Goal: Information Seeking & Learning: Learn about a topic

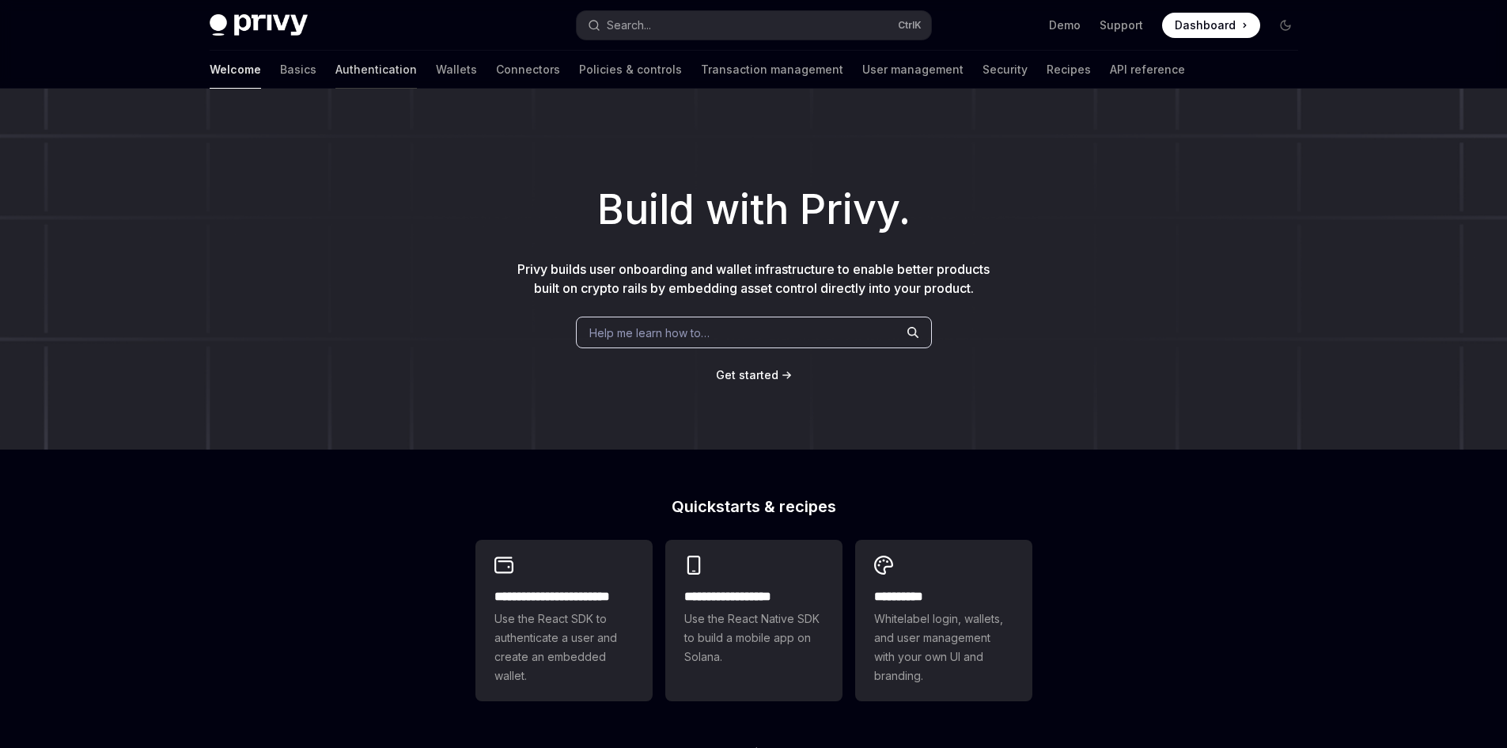
click at [335, 72] on link "Authentication" at bounding box center [375, 70] width 81 height 38
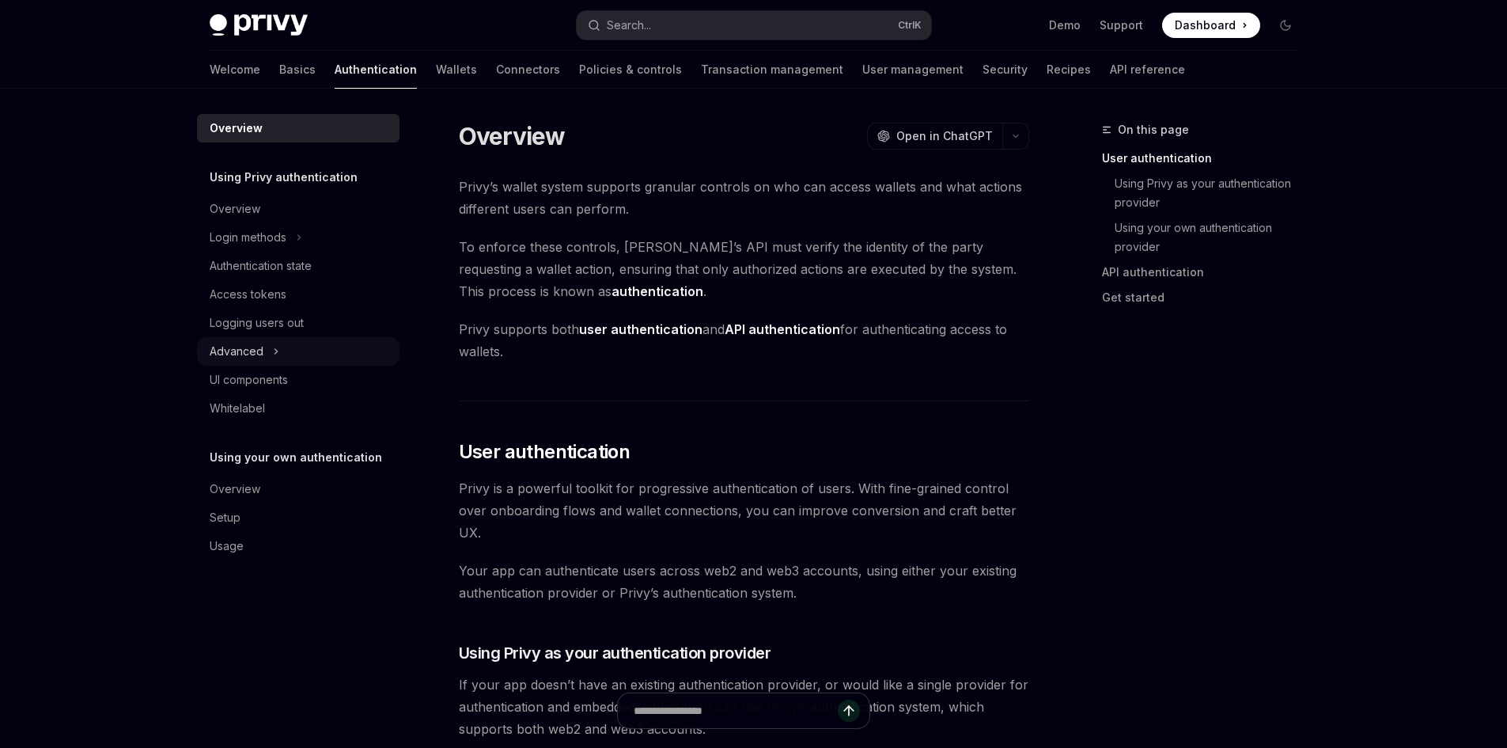
click at [260, 343] on div "Advanced" at bounding box center [237, 351] width 54 height 19
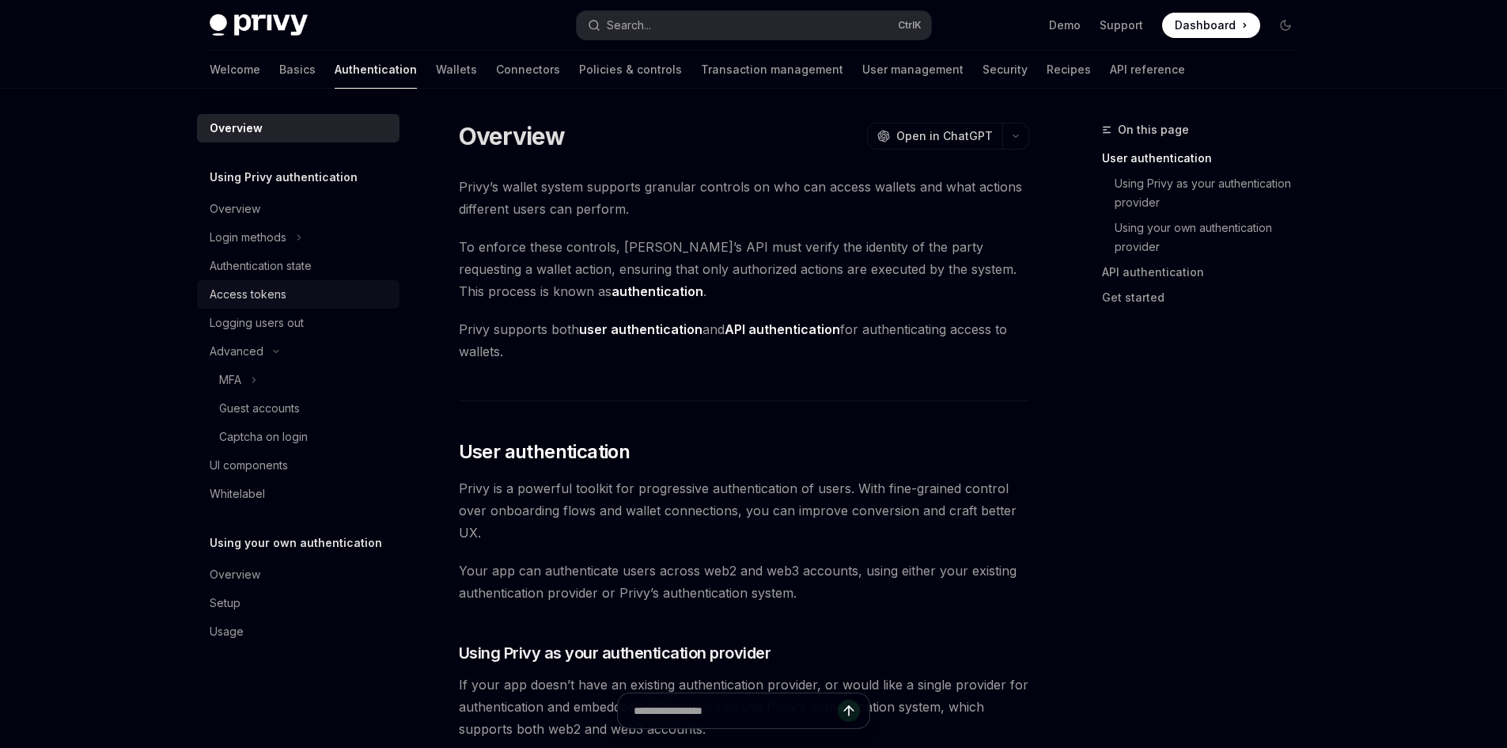
click at [248, 289] on div "Access tokens" at bounding box center [248, 294] width 77 height 19
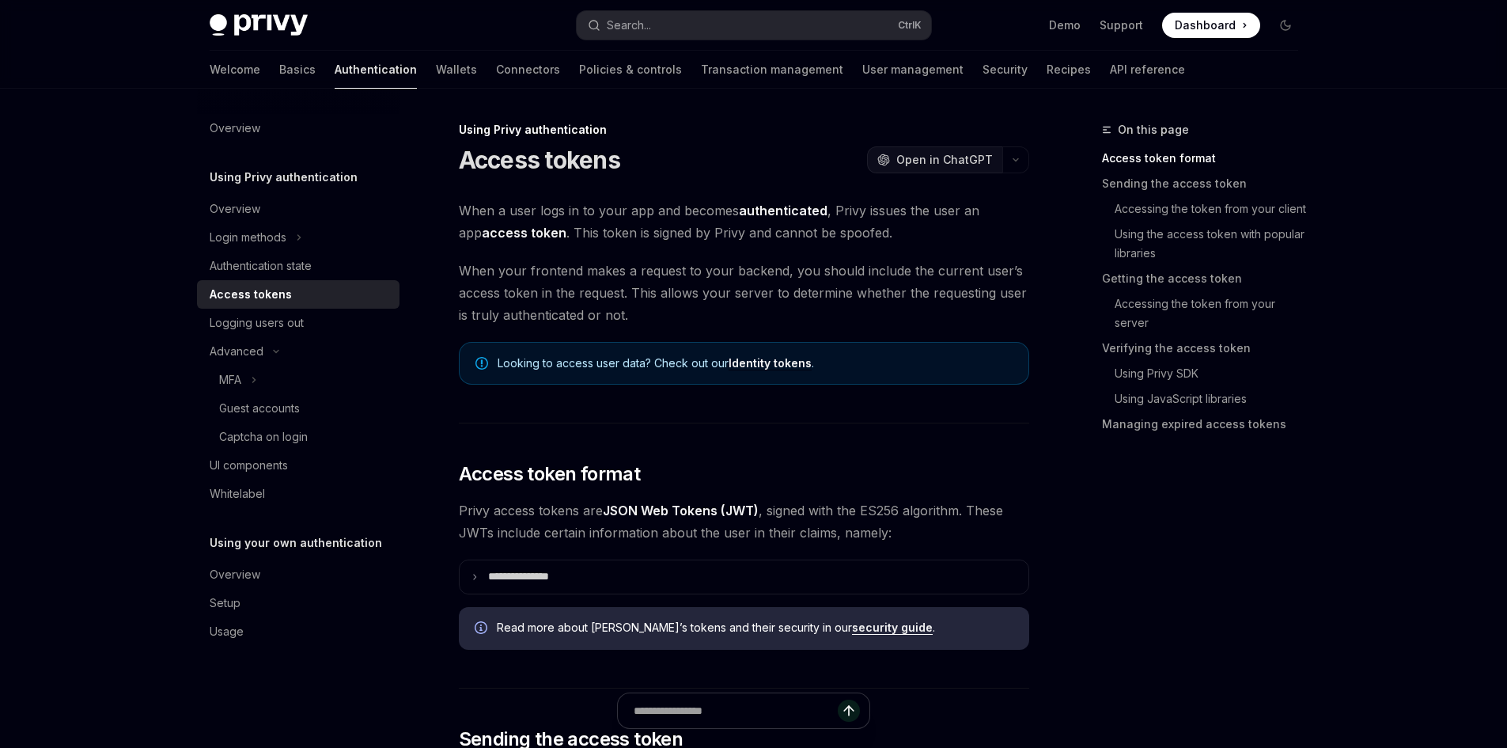
click at [939, 165] on span "Open in ChatGPT" at bounding box center [944, 160] width 97 height 16
click at [1018, 160] on icon "button" at bounding box center [1015, 160] width 19 height 6
click at [261, 271] on div "Authentication state" at bounding box center [261, 265] width 102 height 19
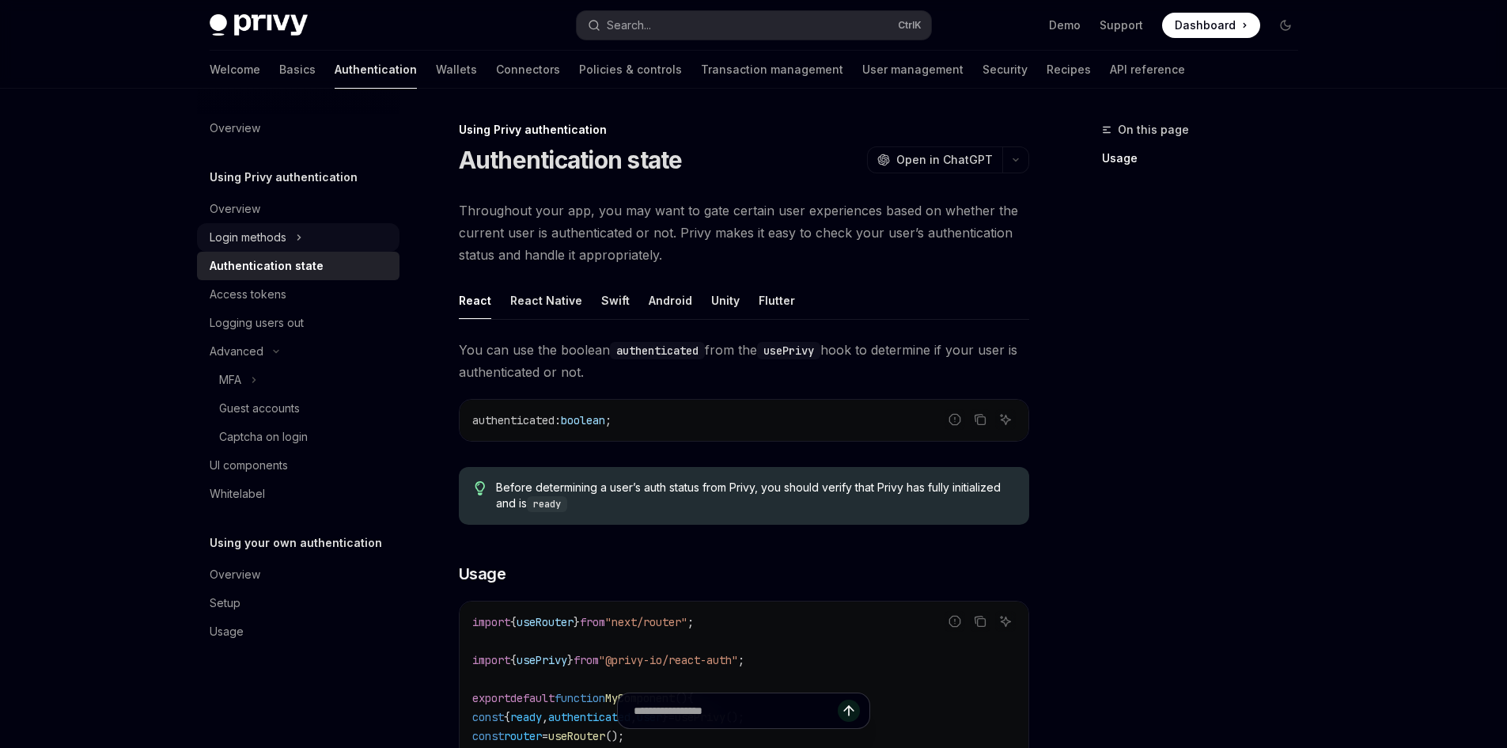
click at [256, 247] on button "Login methods" at bounding box center [298, 237] width 203 height 28
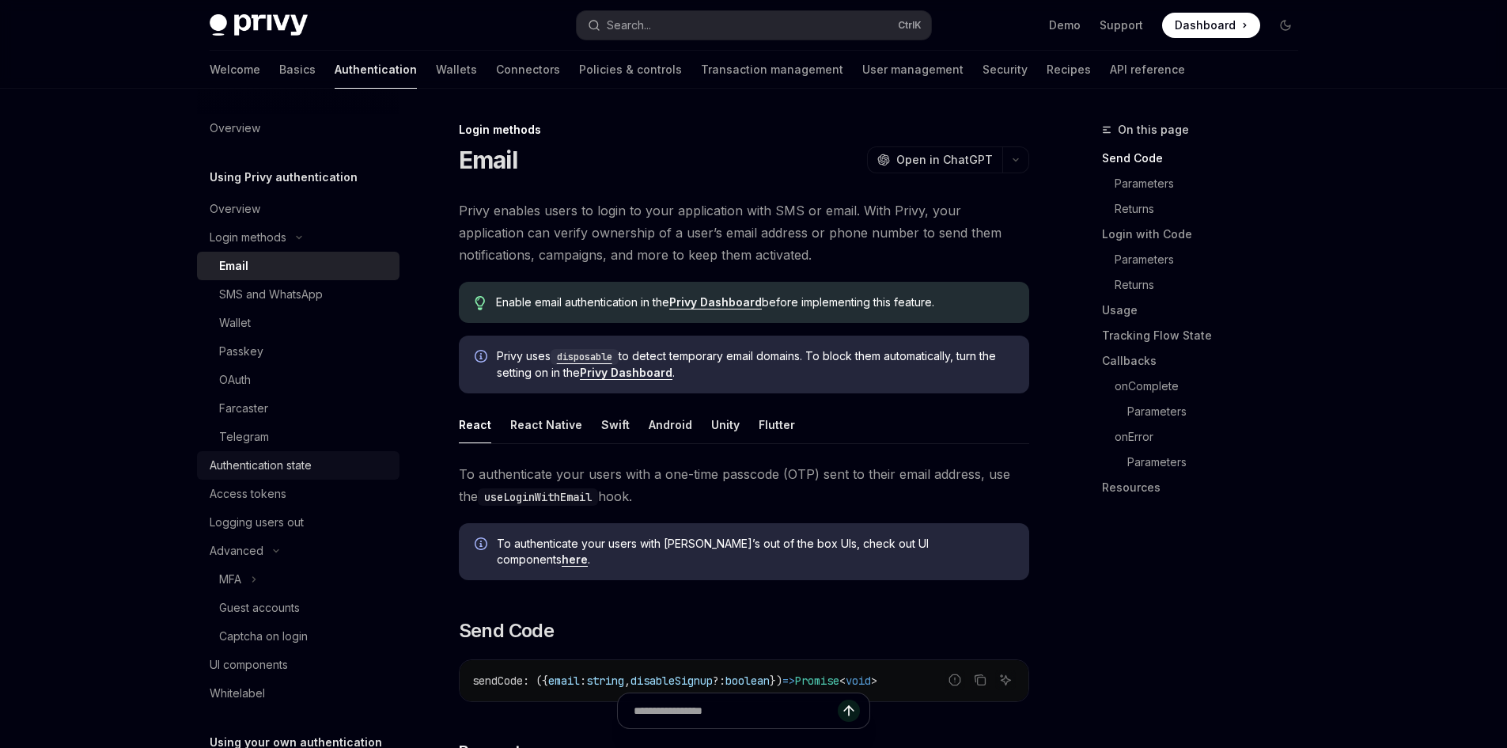
click at [244, 464] on div "Authentication state" at bounding box center [261, 465] width 102 height 19
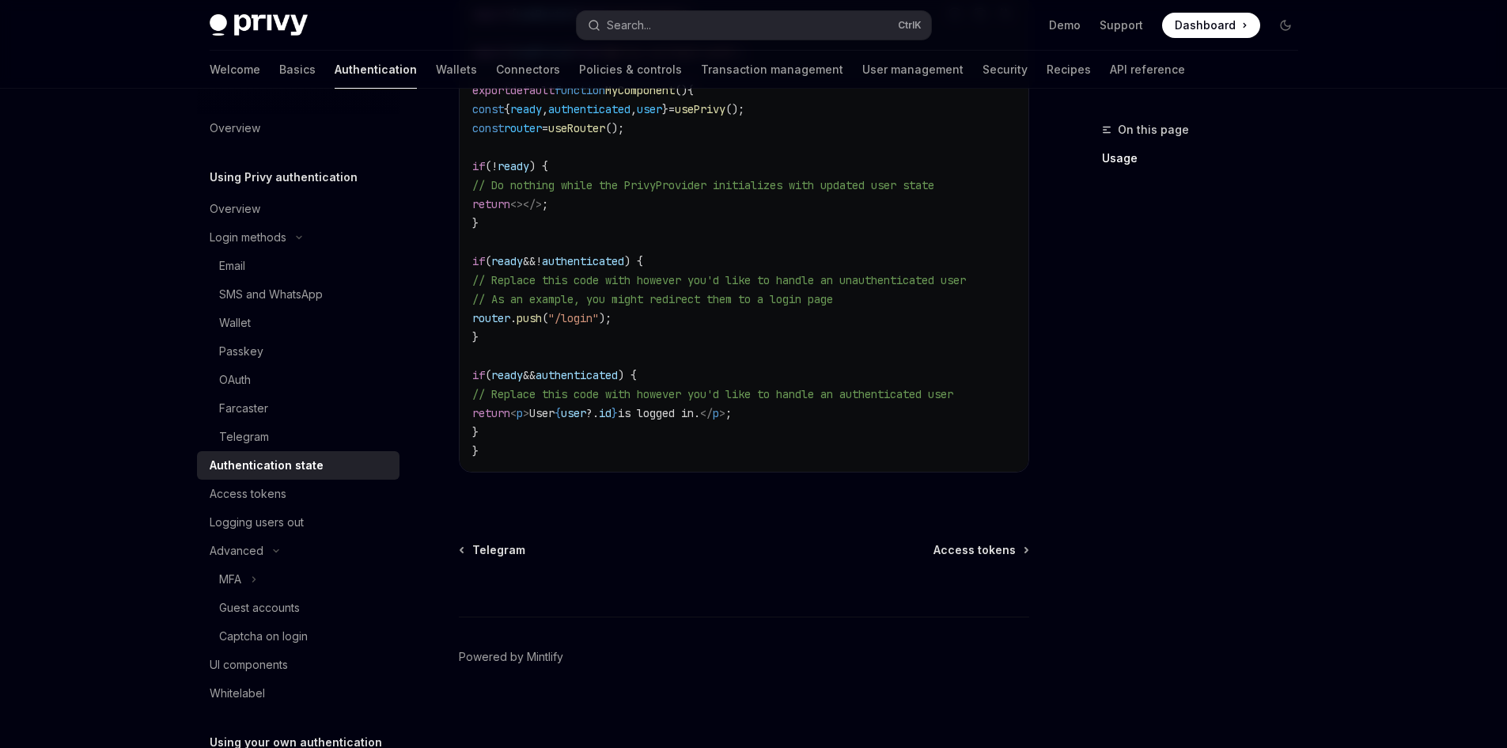
scroll to position [620, 0]
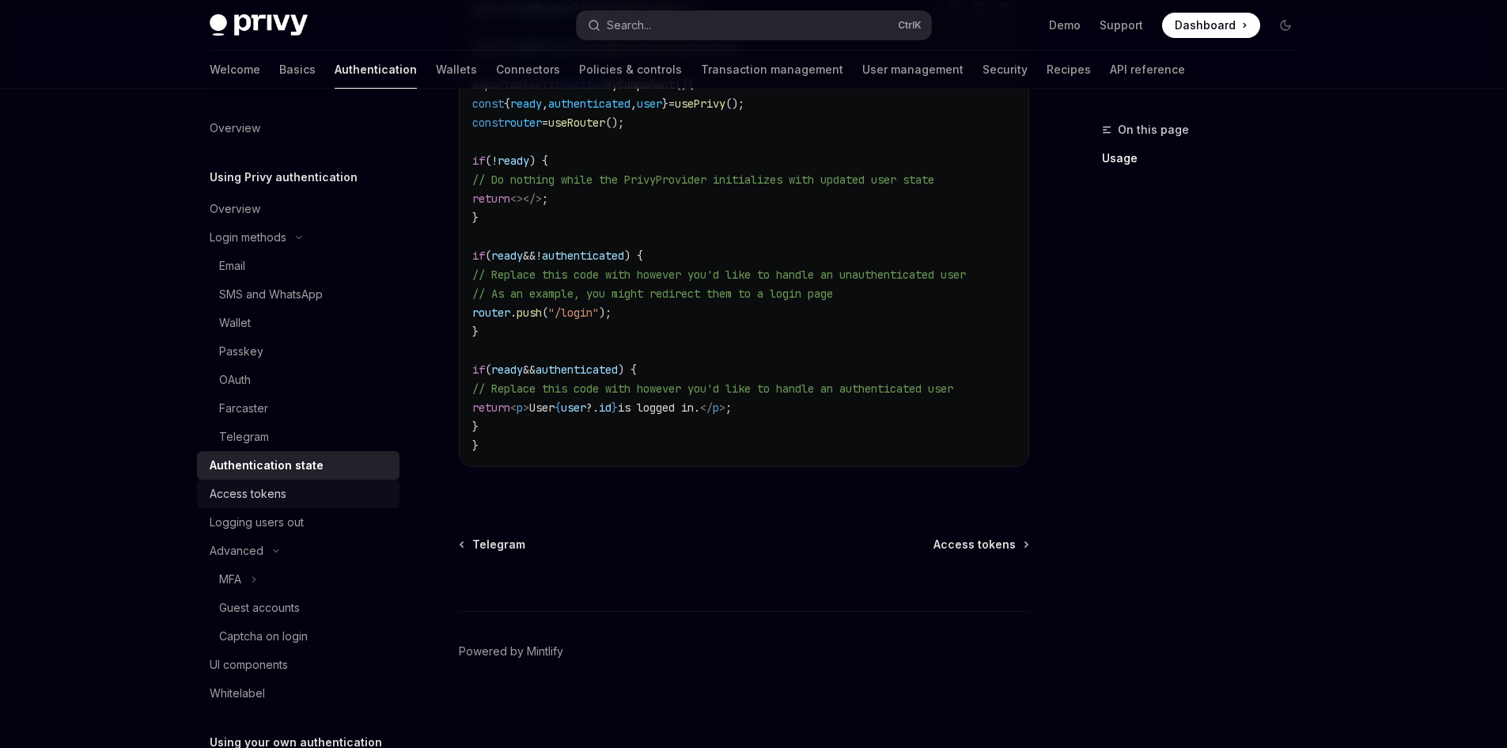
click at [262, 490] on div "Access tokens" at bounding box center [248, 493] width 77 height 19
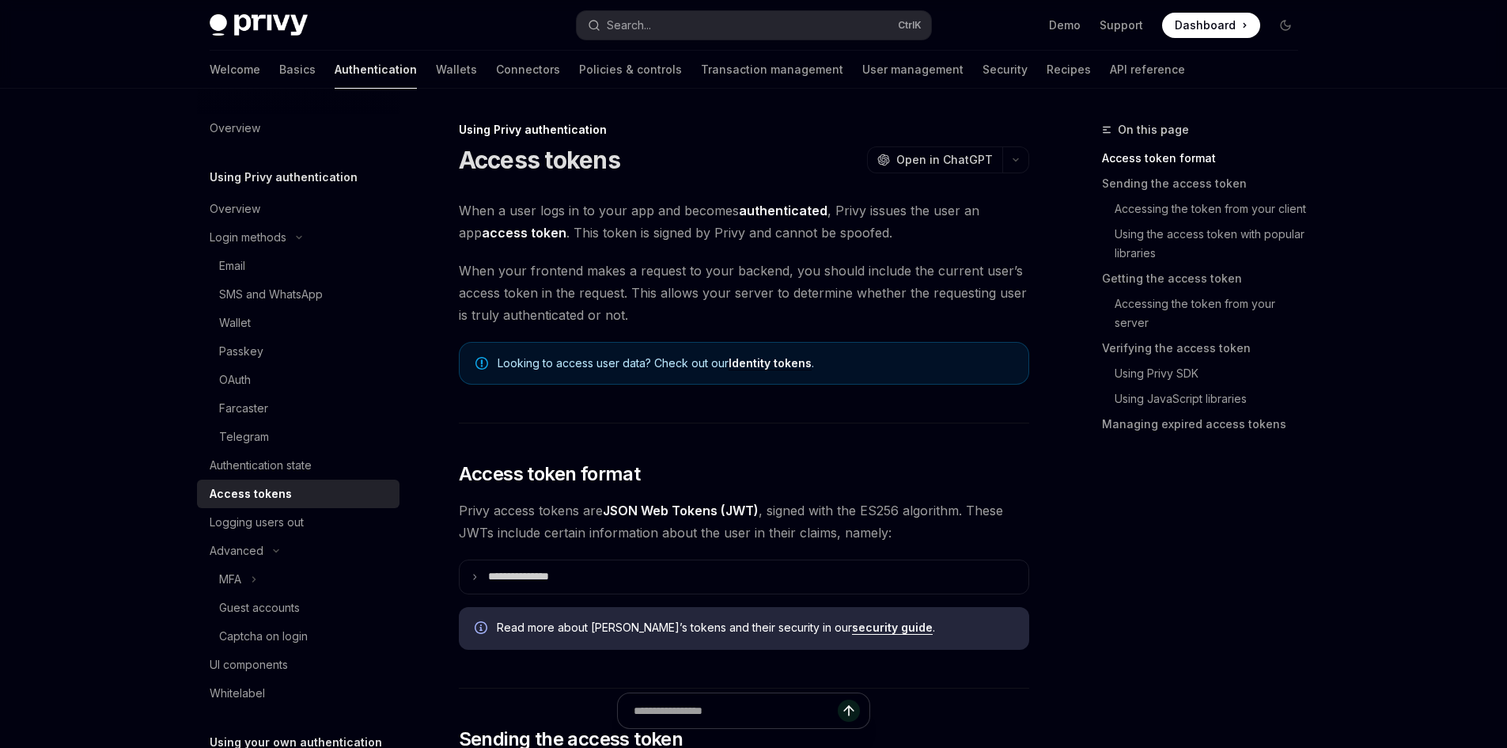
click at [852, 626] on link "security guide" at bounding box center [892, 627] width 81 height 14
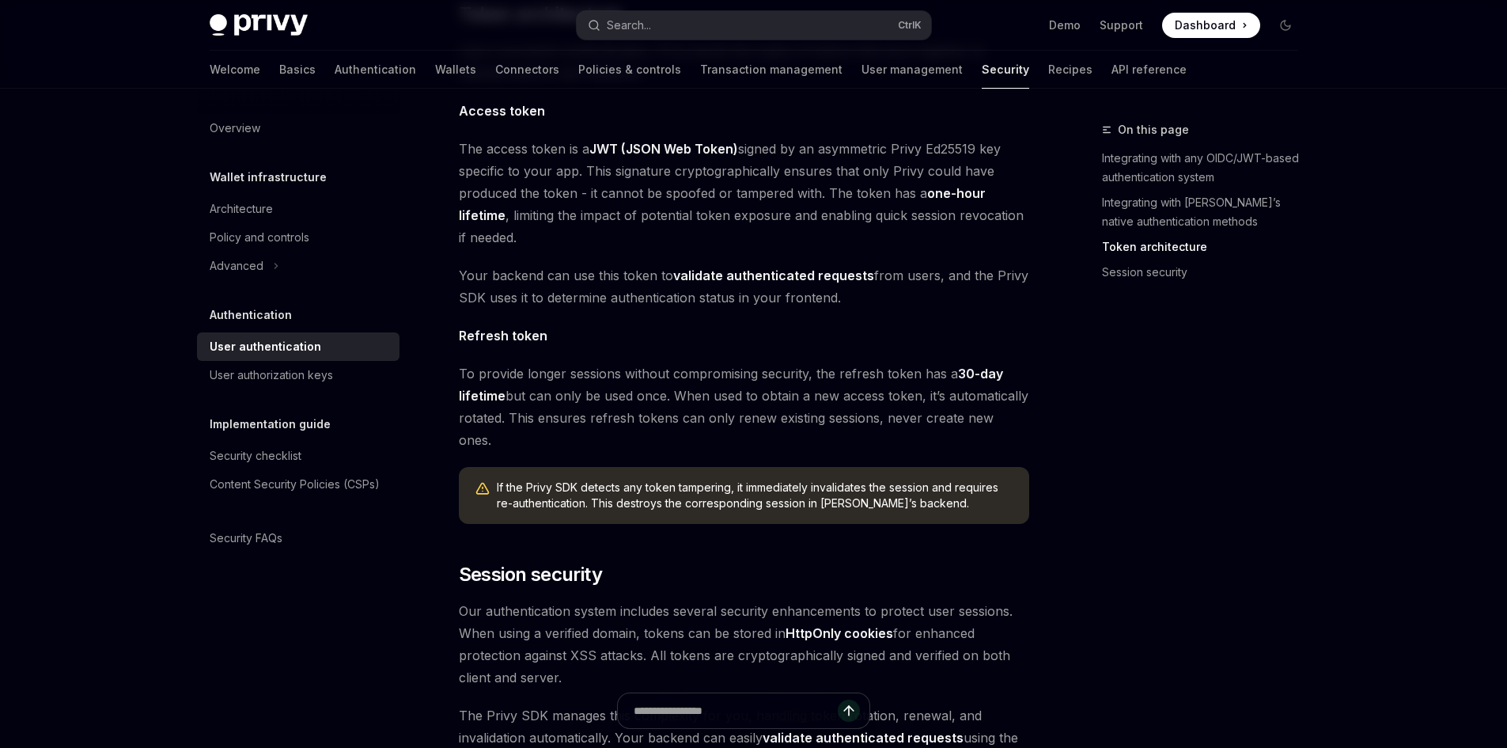
scroll to position [1233, 0]
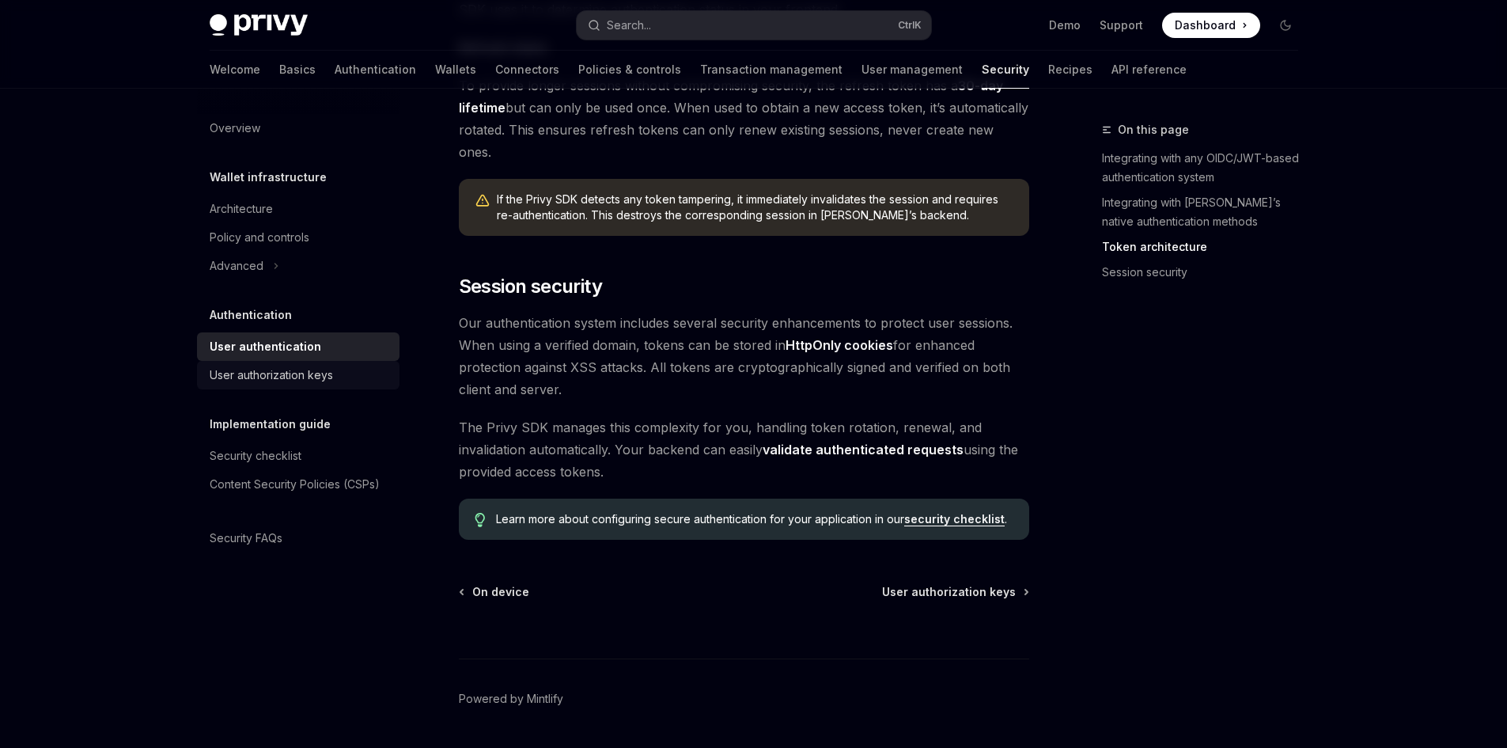
click at [309, 377] on div "User authorization keys" at bounding box center [271, 375] width 123 height 19
type textarea "*"
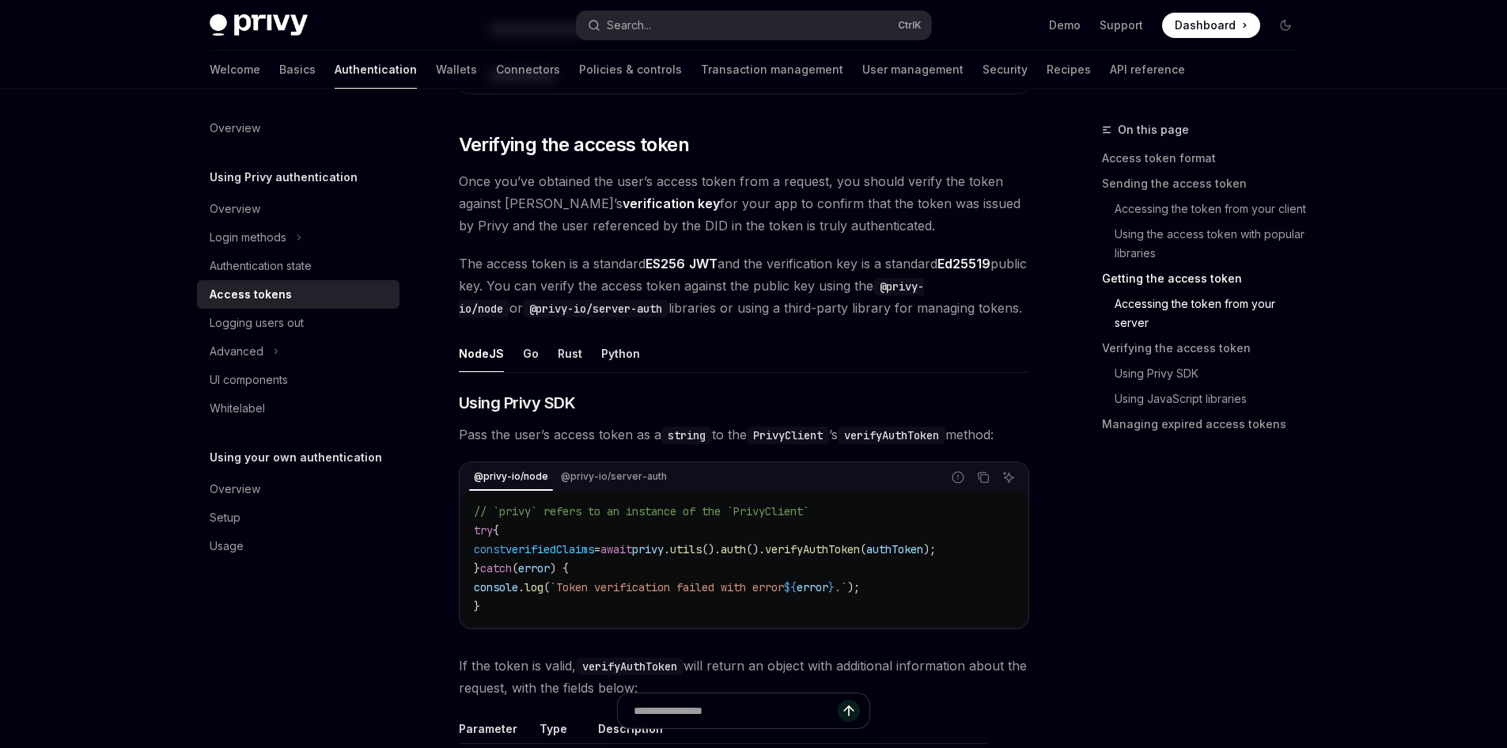
scroll to position [2242, 0]
